Goal: Task Accomplishment & Management: Manage account settings

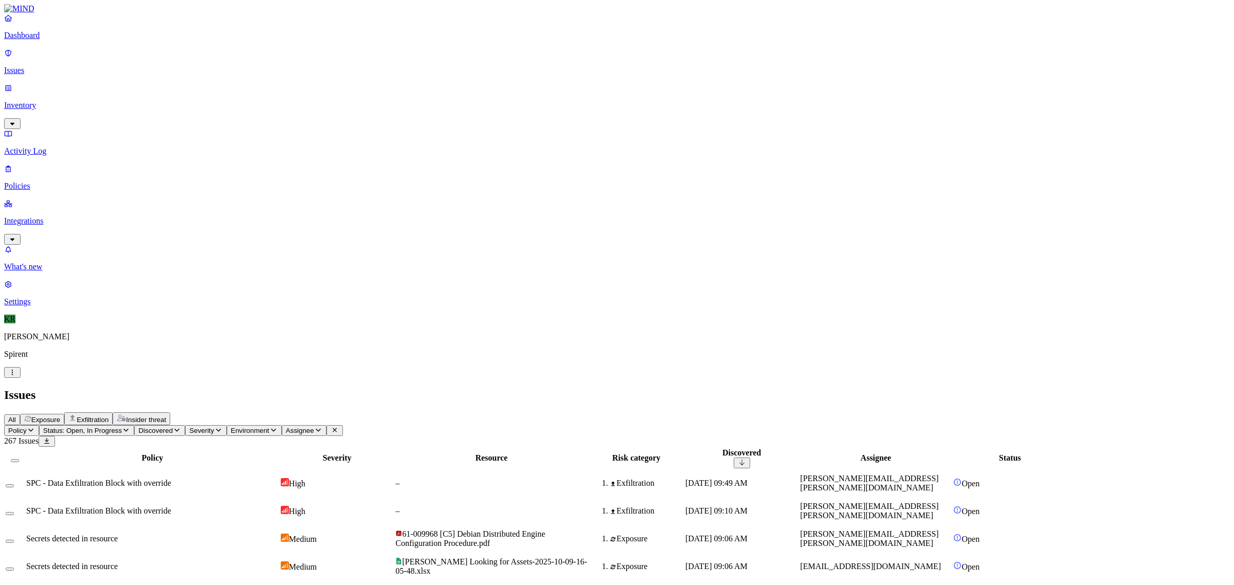
click at [166, 416] on span "Insider threat" at bounding box center [146, 420] width 40 height 8
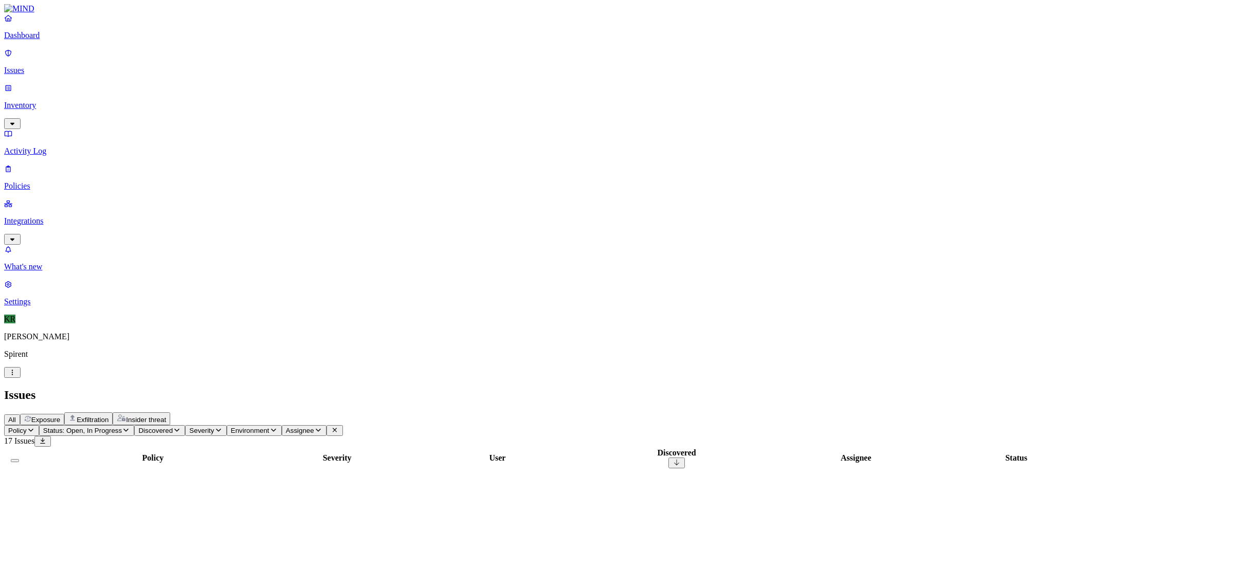
click at [122, 427] on span "Status: Open, In Progress" at bounding box center [82, 431] width 79 height 8
click at [187, 108] on div "In Progress" at bounding box center [187, 128] width 0 height 40
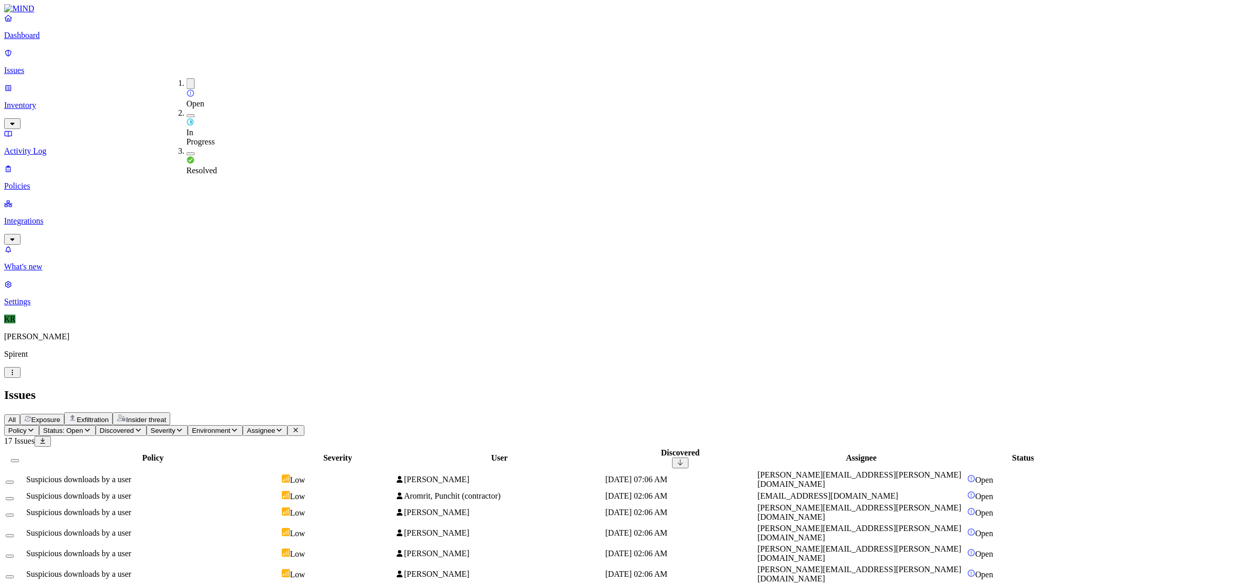
click at [648, 388] on h2 "Issues" at bounding box center [617, 395] width 1226 height 14
click at [756, 470] on td "Oct 9, 2025, 07:06 AM" at bounding box center [680, 480] width 151 height 20
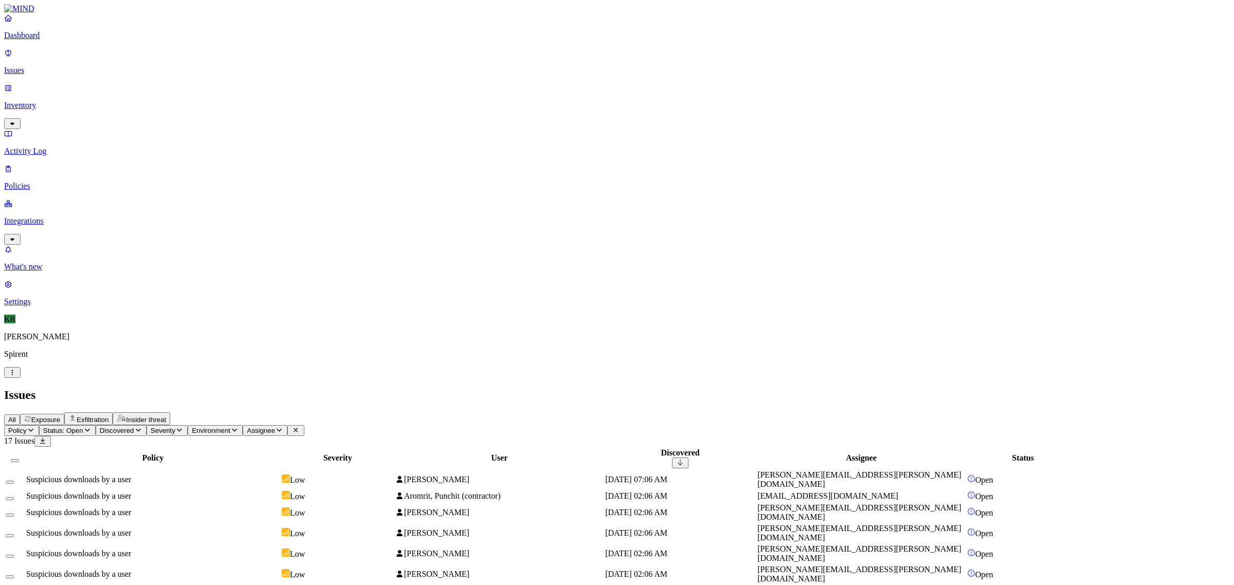
click at [25, 448] on th at bounding box center [15, 458] width 20 height 21
click at [19, 459] on button "Select all" at bounding box center [15, 460] width 8 height 3
click at [164, 65] on html "Dashboard Issues Inventory Activity Log Policies Integrations What's new 1 Sett…" at bounding box center [617, 388] width 1234 height 776
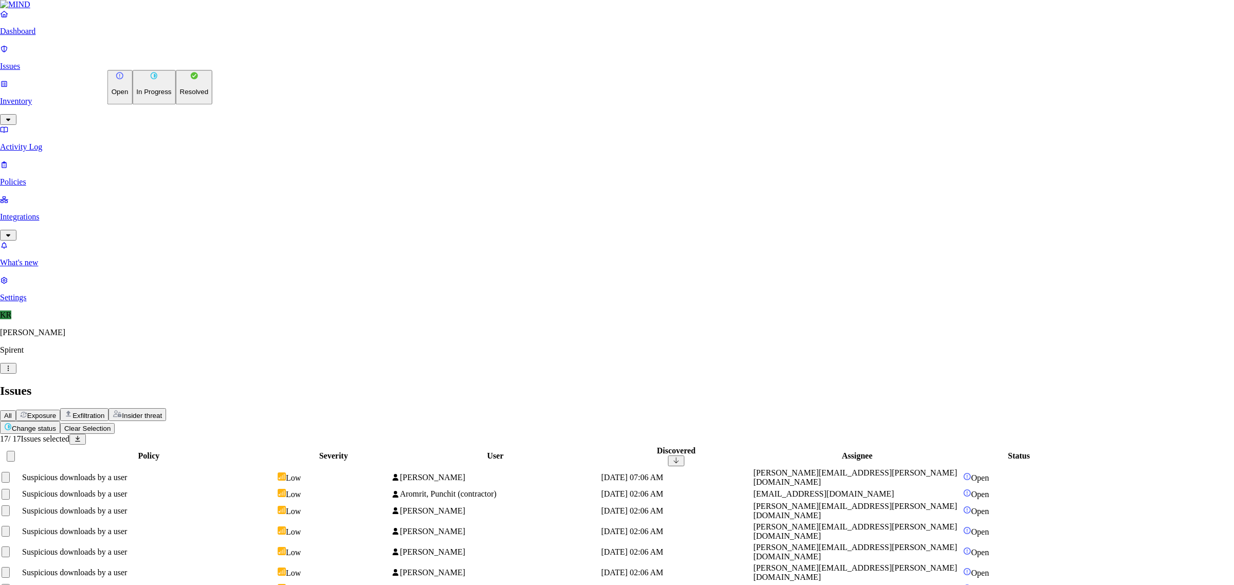
click at [176, 104] on button "Resolved" at bounding box center [194, 87] width 37 height 34
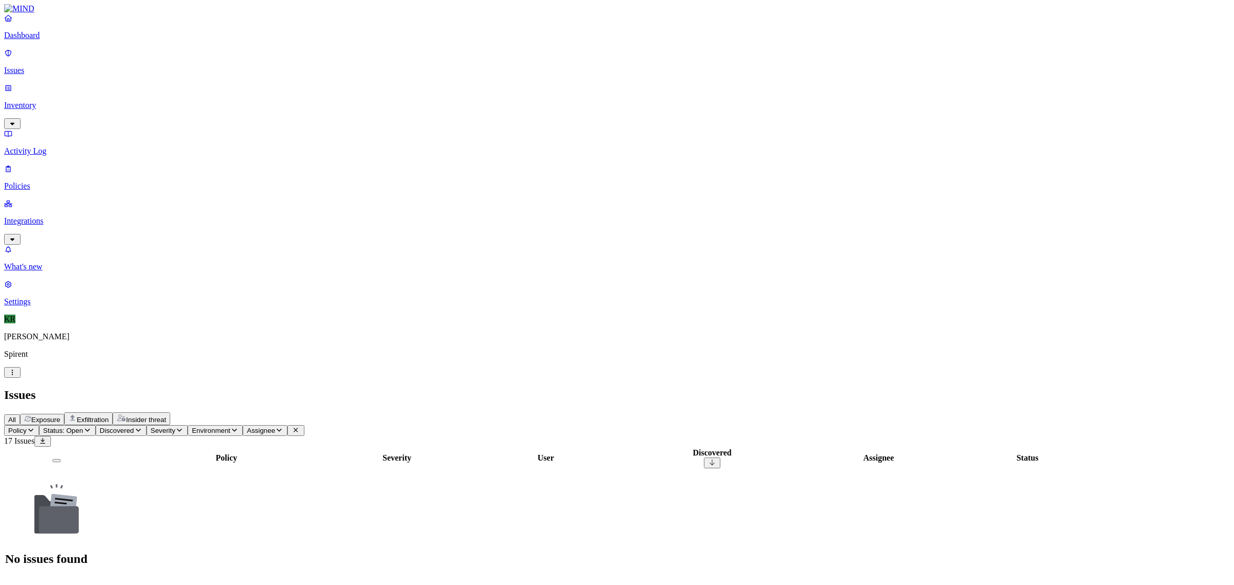
click at [64, 414] on button "Exposure" at bounding box center [42, 419] width 44 height 11
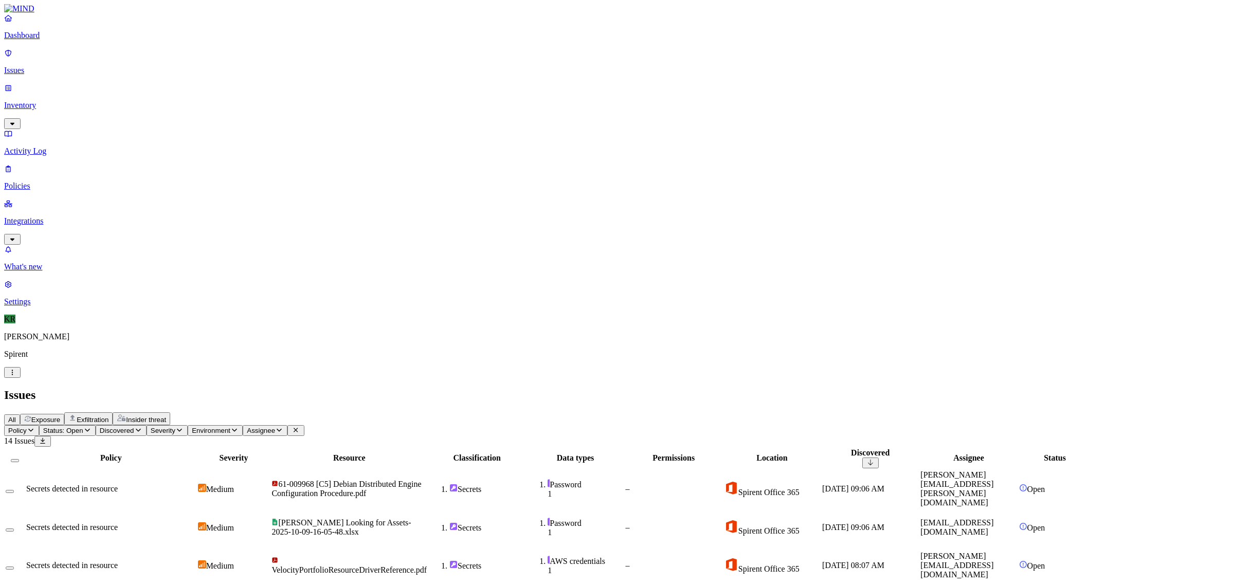
scroll to position [321, 0]
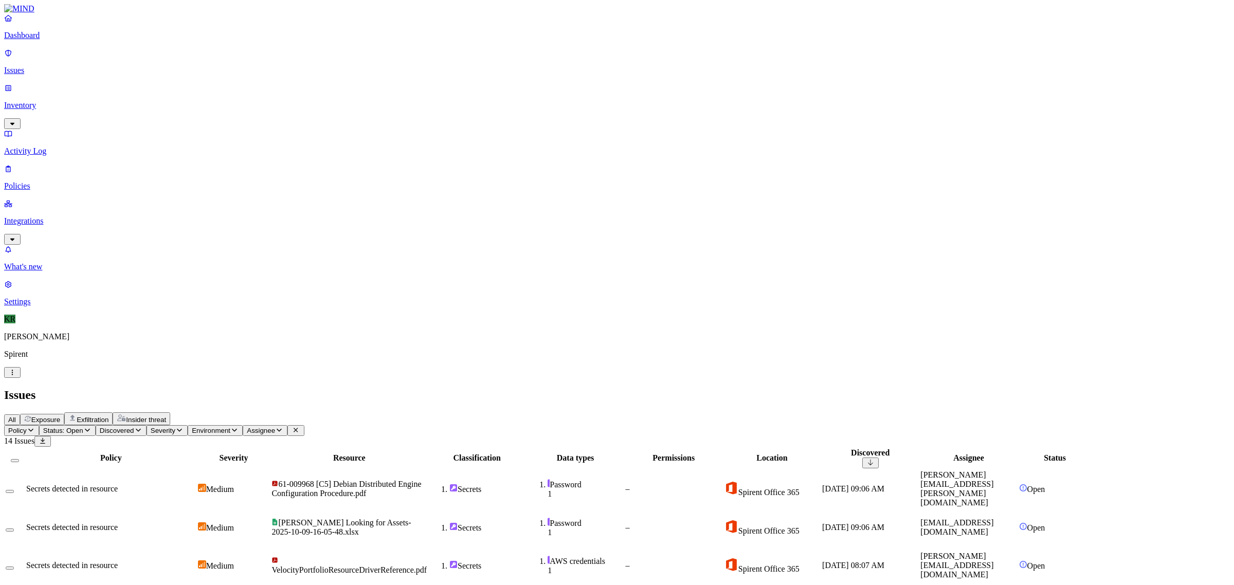
click at [19, 459] on button "Select all" at bounding box center [15, 460] width 8 height 3
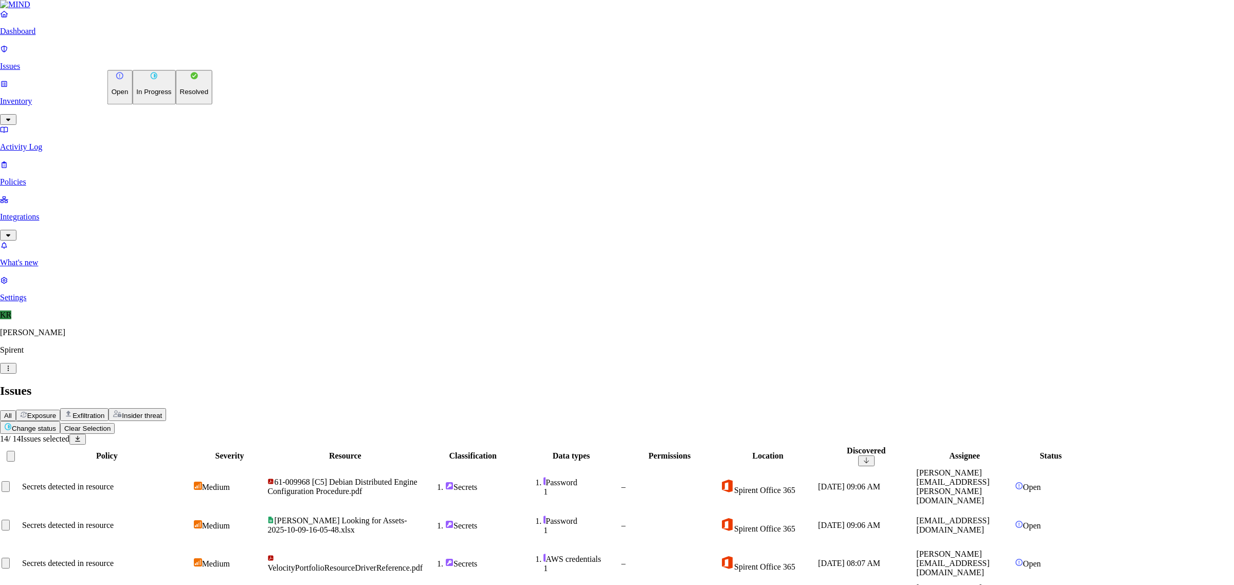
click at [180, 96] on p "Resolved" at bounding box center [194, 92] width 29 height 8
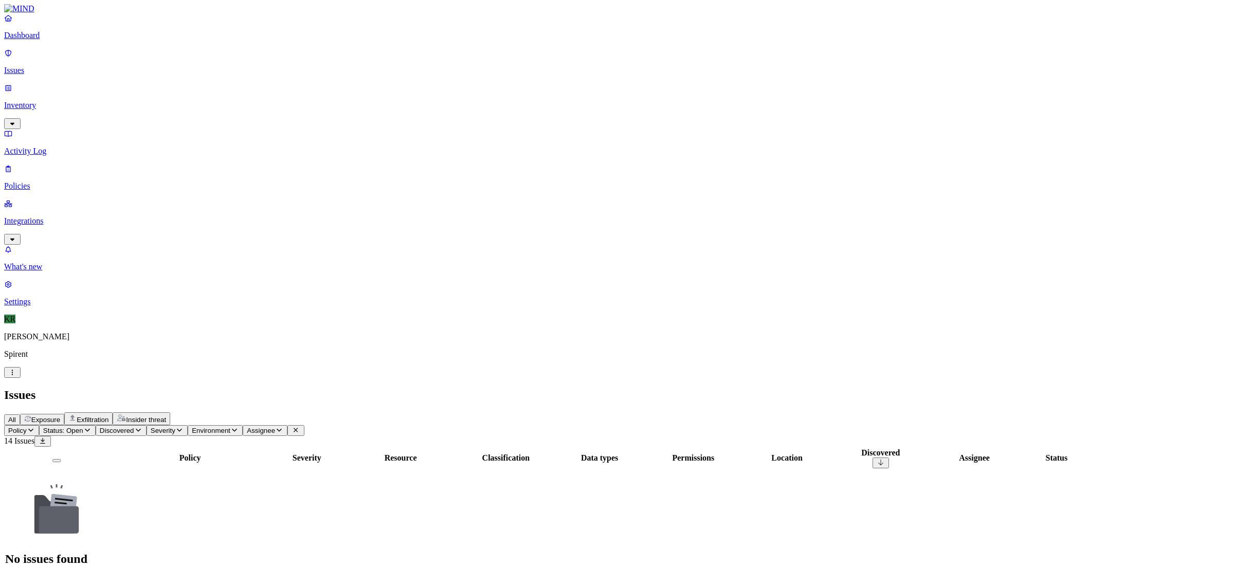
click at [113, 412] on button "Exfiltration" at bounding box center [88, 418] width 48 height 13
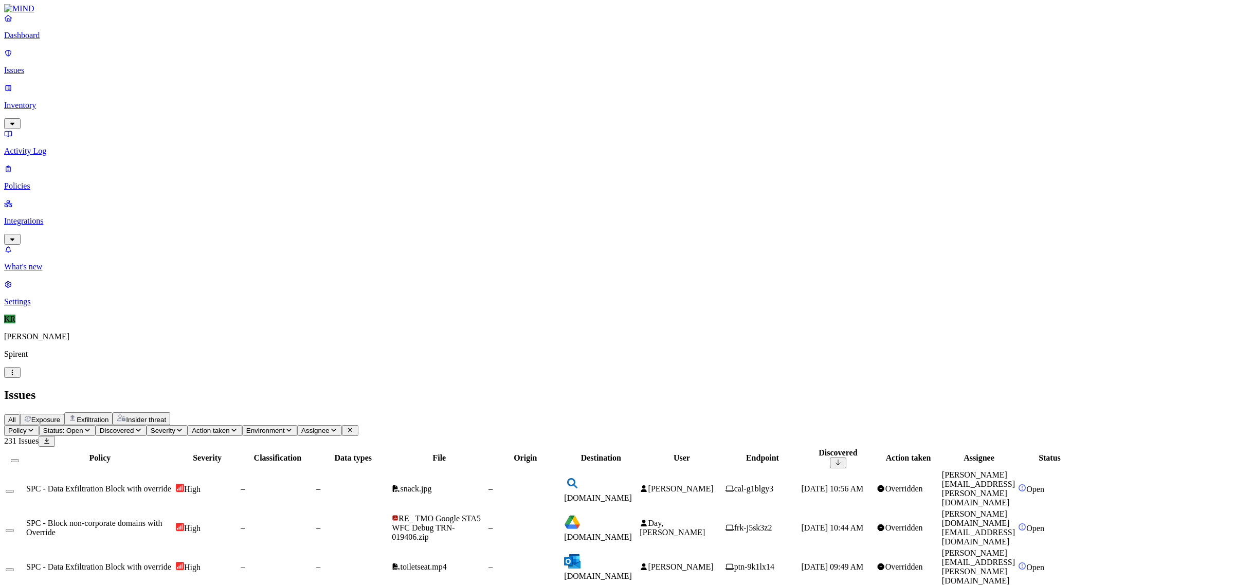
click at [632, 494] on span "[DOMAIN_NAME]" at bounding box center [598, 498] width 68 height 9
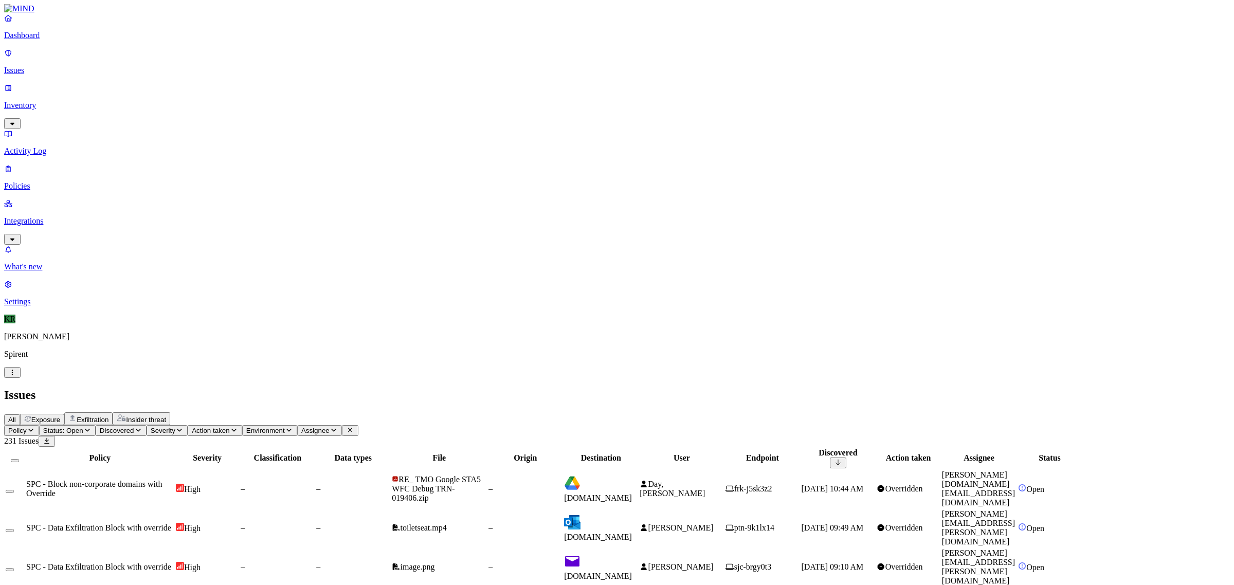
scroll to position [72, 0]
click at [83, 427] on span "Status: Open" at bounding box center [63, 431] width 40 height 8
click at [199, 128] on span "In Progress" at bounding box center [201, 137] width 28 height 18
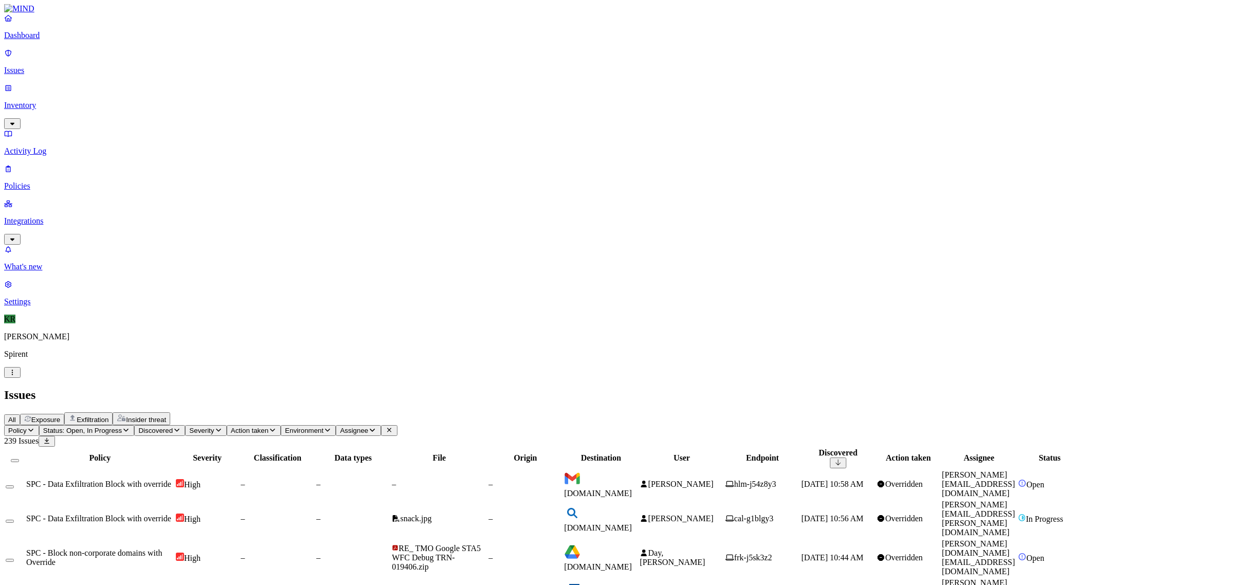
click at [632, 523] on span "www.bing.com" at bounding box center [598, 527] width 68 height 9
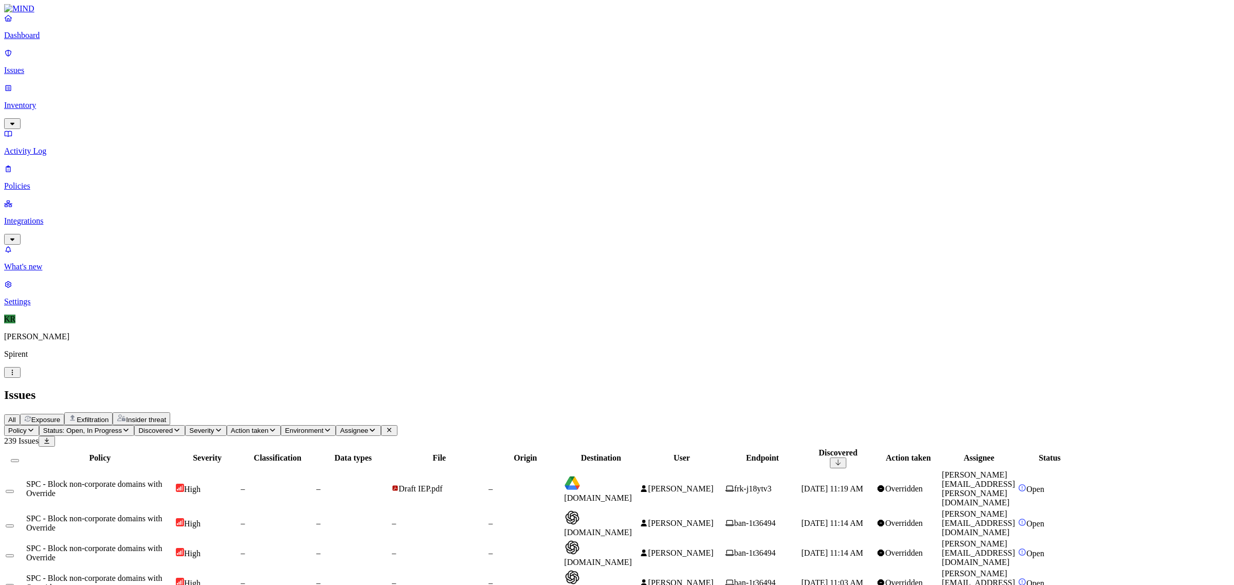
click at [714, 484] on span "Chavez, Laura" at bounding box center [680, 488] width 65 height 9
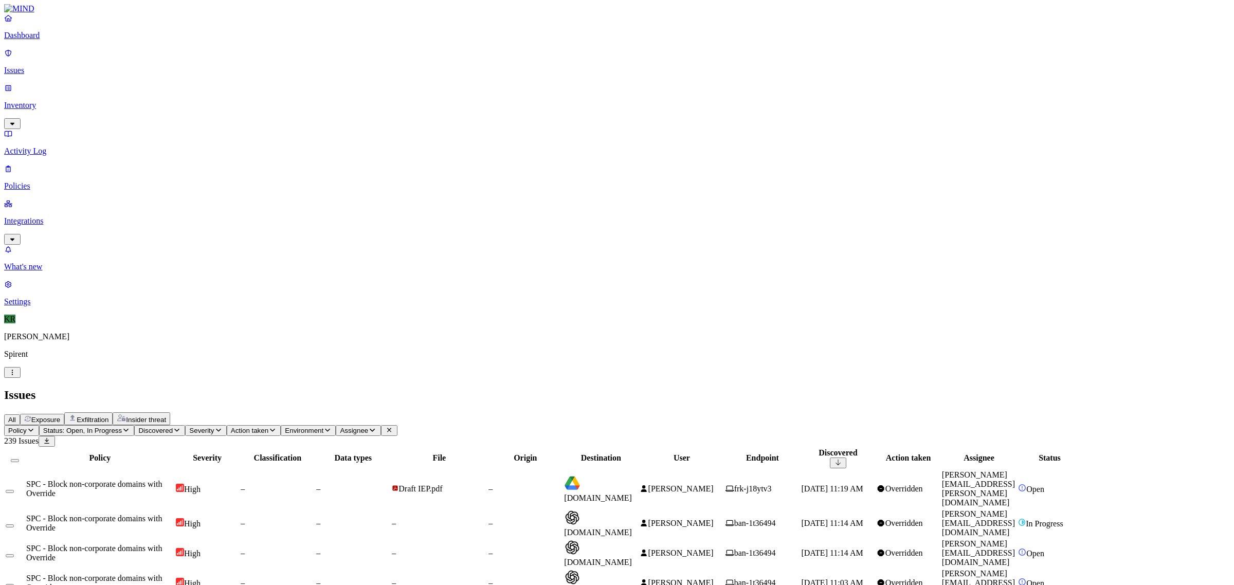
scroll to position [15, 0]
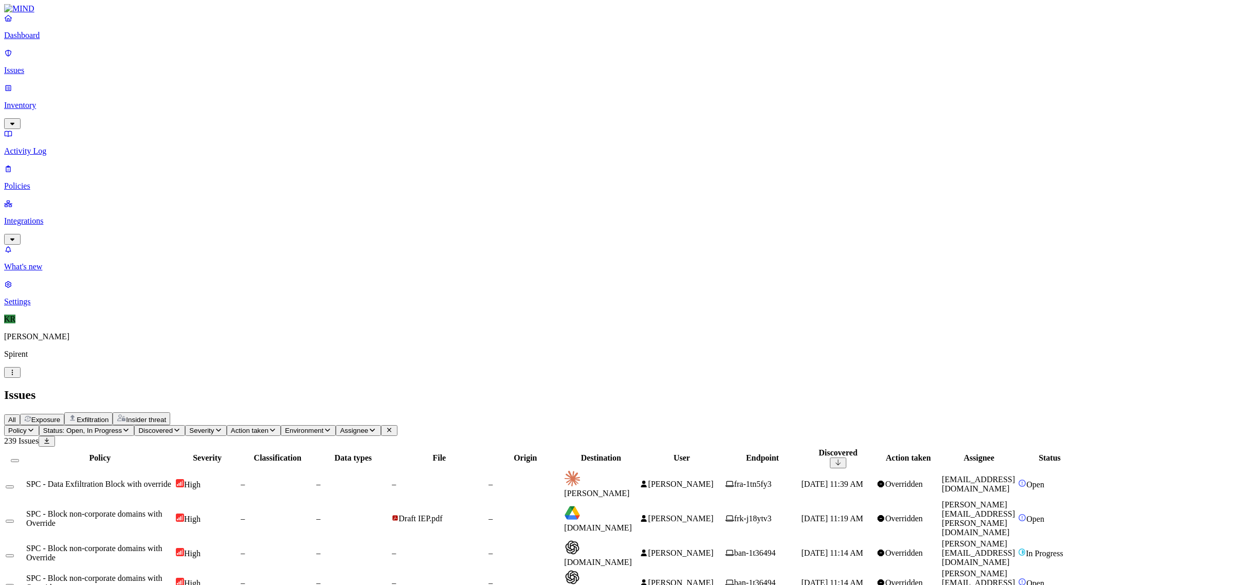
click at [19, 459] on button "Select all" at bounding box center [15, 460] width 8 height 3
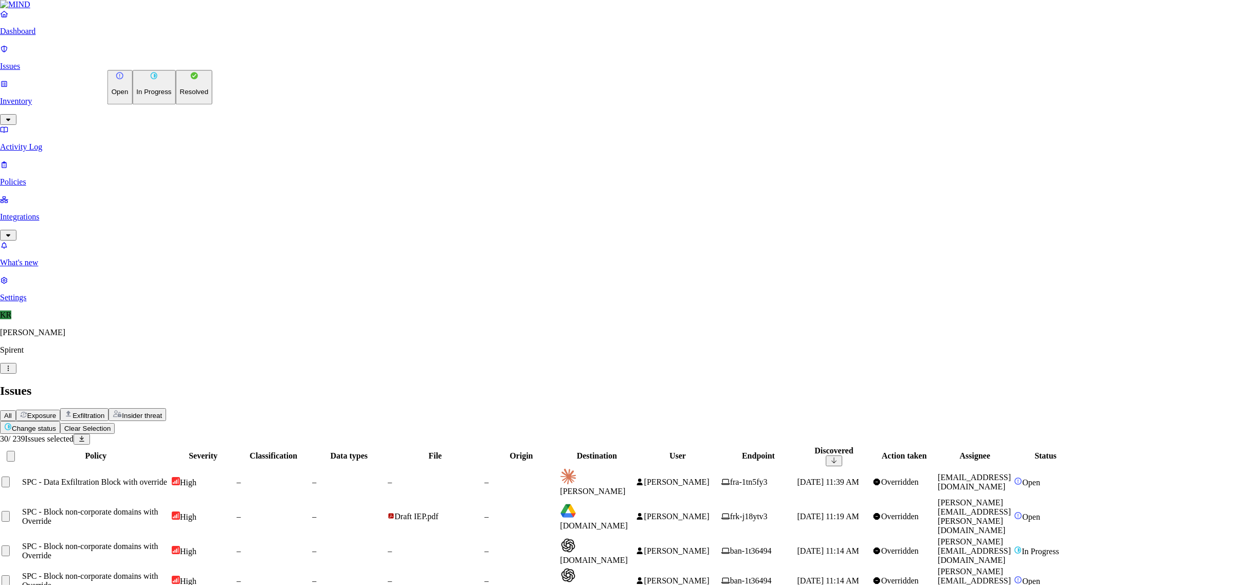
click at [180, 96] on p "Resolved" at bounding box center [194, 92] width 29 height 8
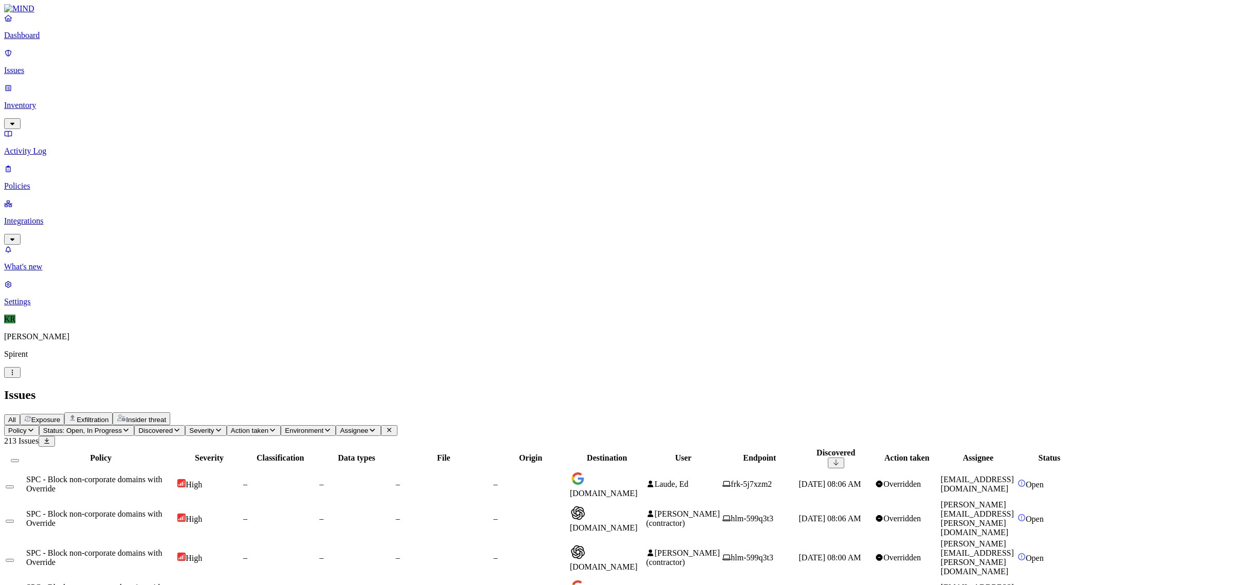
click at [19, 459] on button "Select all" at bounding box center [15, 460] width 8 height 3
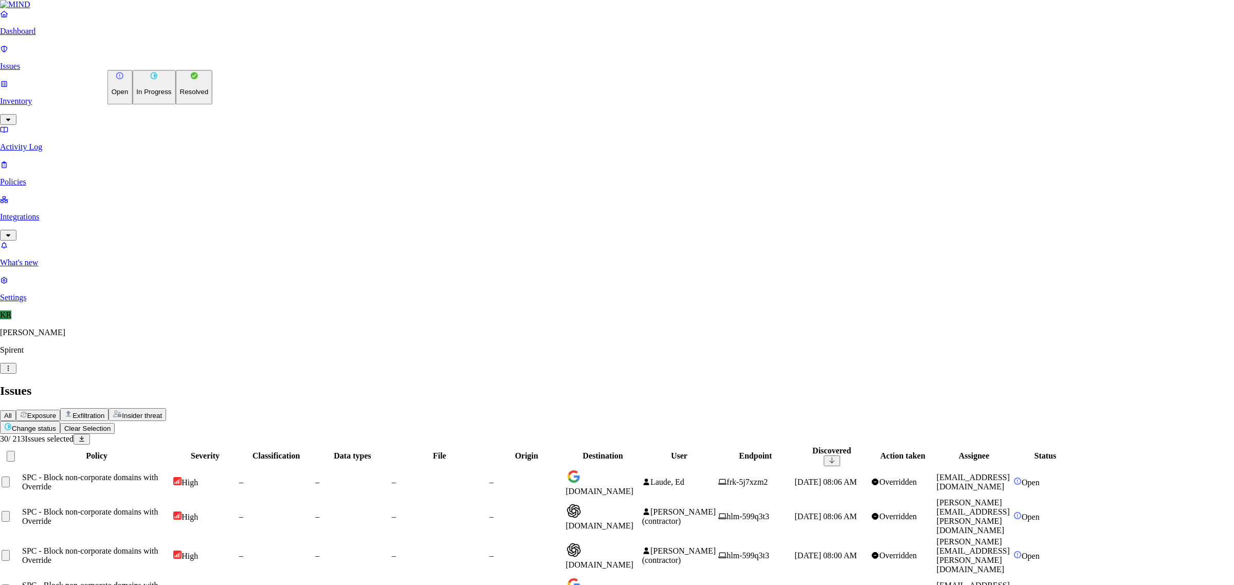
click at [180, 96] on p "Resolved" at bounding box center [194, 92] width 29 height 8
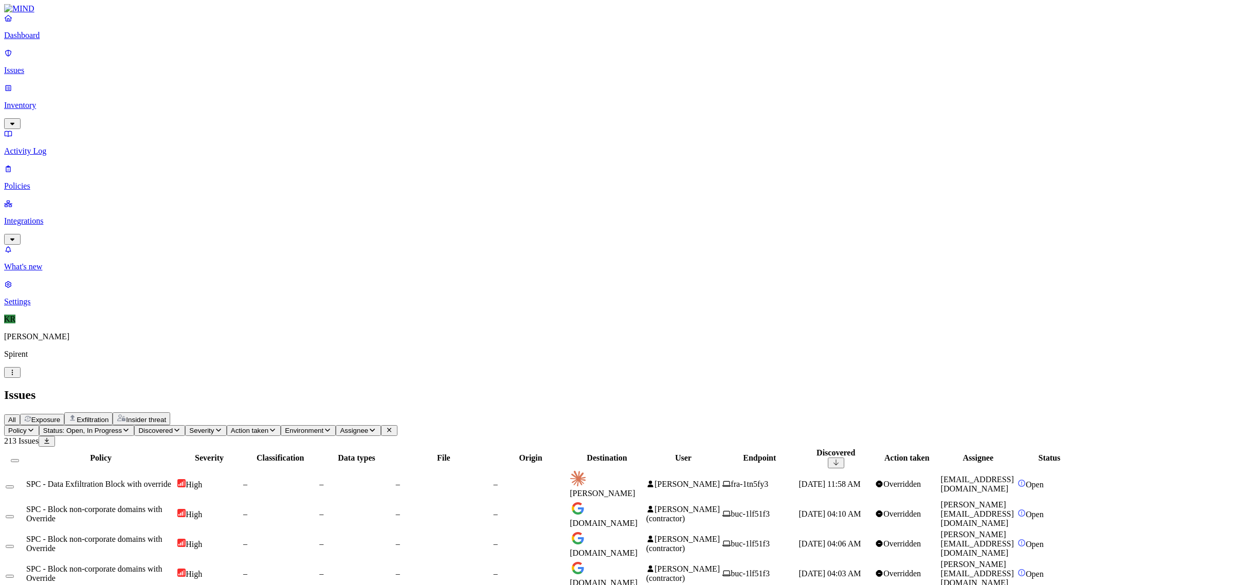
scroll to position [158, 0]
click at [19, 459] on button "Select all" at bounding box center [15, 460] width 8 height 3
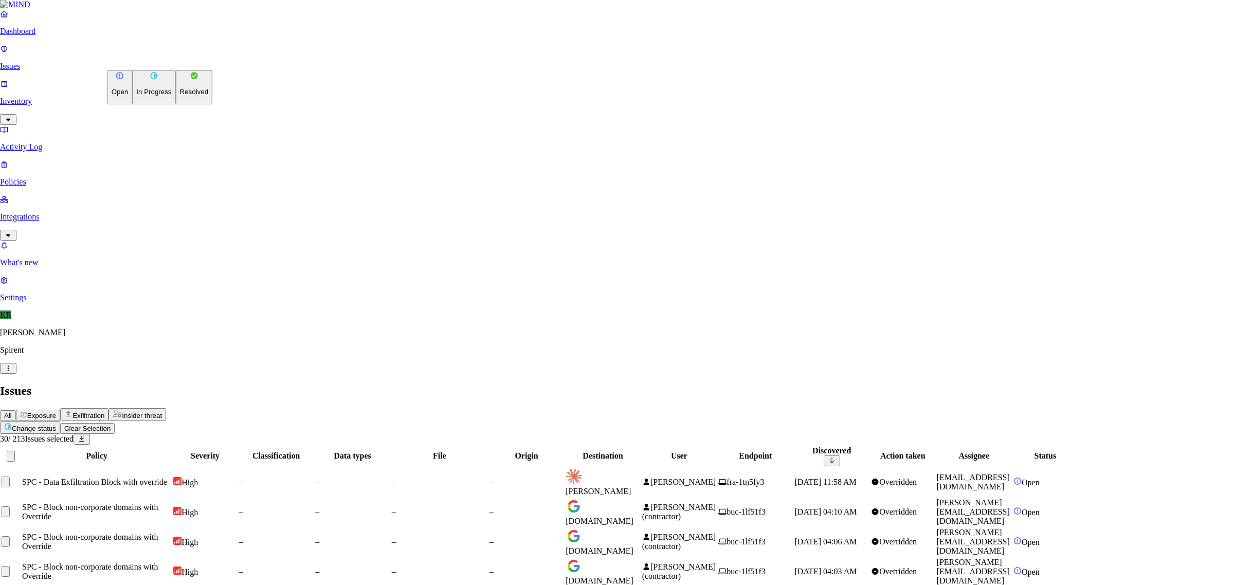
click at [180, 96] on p "Resolved" at bounding box center [194, 92] width 29 height 8
